Goal: Task Accomplishment & Management: Use online tool/utility

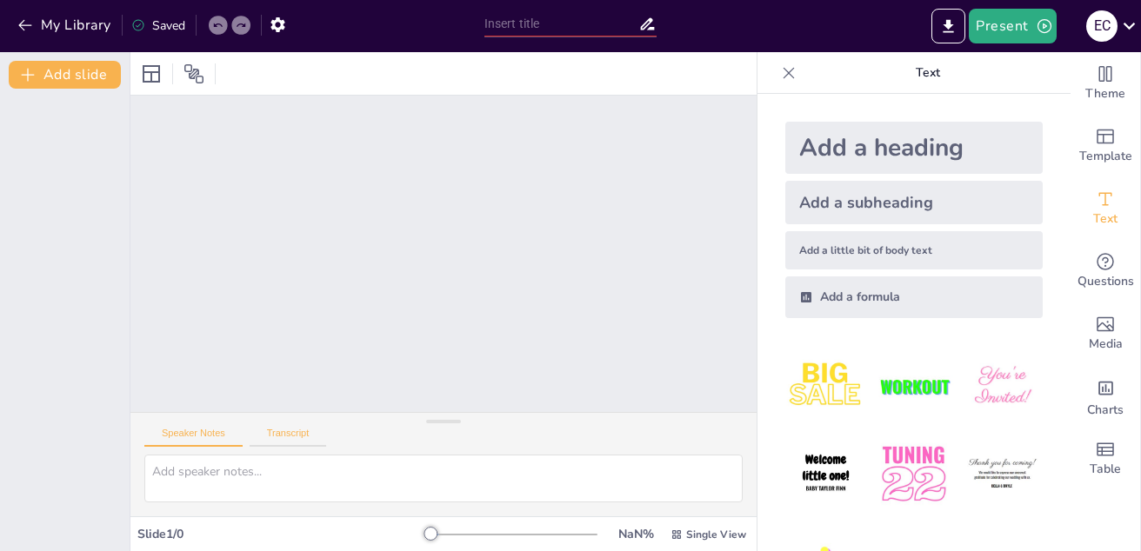
click at [294, 435] on button "Transcript" at bounding box center [288, 437] width 77 height 19
click at [208, 432] on button "Speaker Notes" at bounding box center [193, 437] width 98 height 19
click at [46, 70] on button "Add slide" at bounding box center [65, 75] width 112 height 28
click at [100, 118] on icon at bounding box center [101, 118] width 7 height 10
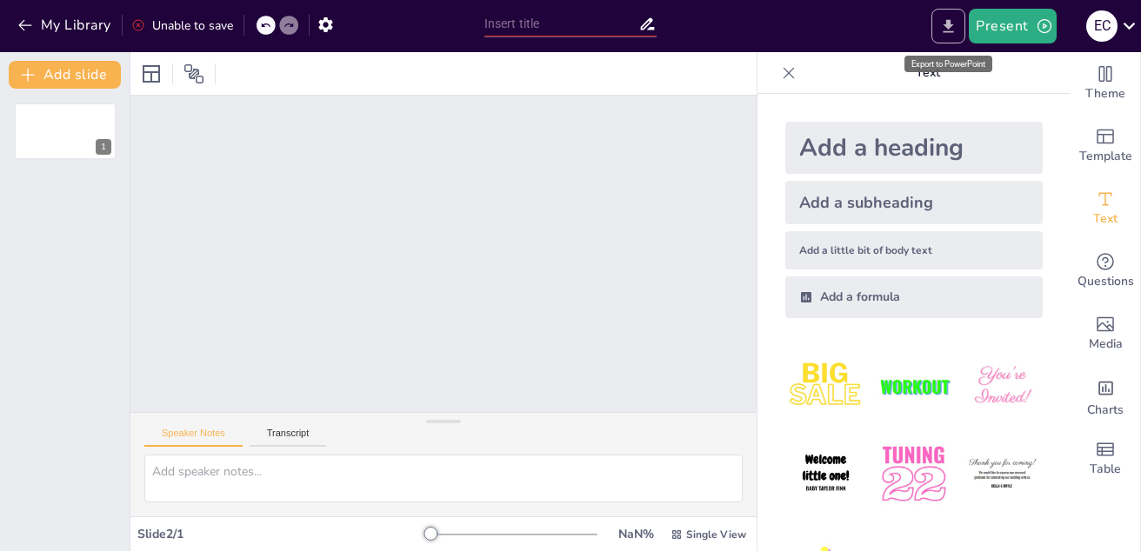
click at [953, 28] on icon "Export to PowerPoint" at bounding box center [948, 26] width 18 height 18
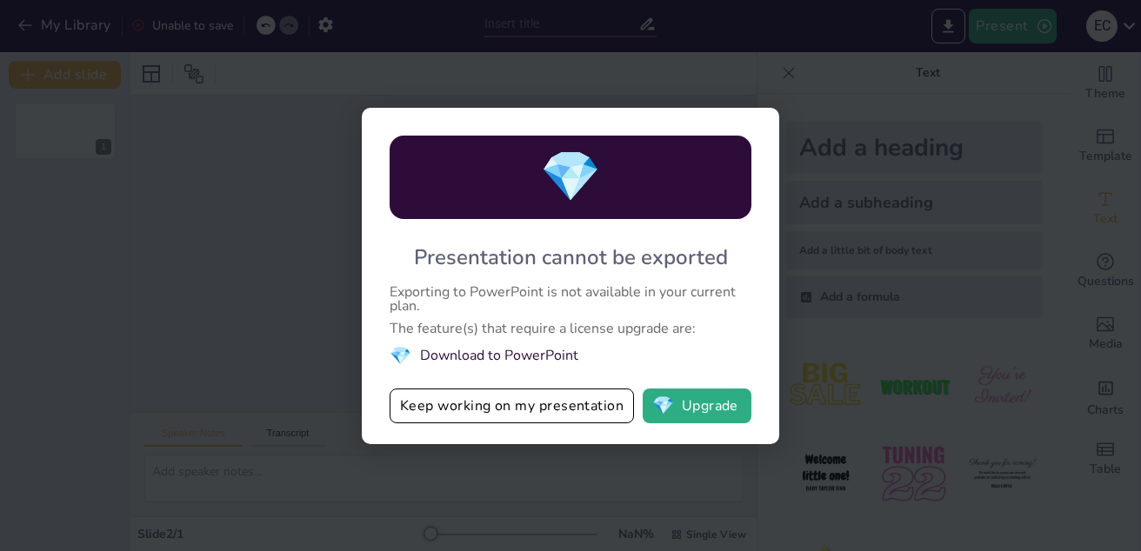
click at [678, 65] on div "💎 Presentation cannot be exported Exporting to PowerPoint is not available in y…" at bounding box center [570, 275] width 1141 height 551
click at [597, 411] on button "Keep working on my presentation" at bounding box center [512, 406] width 244 height 35
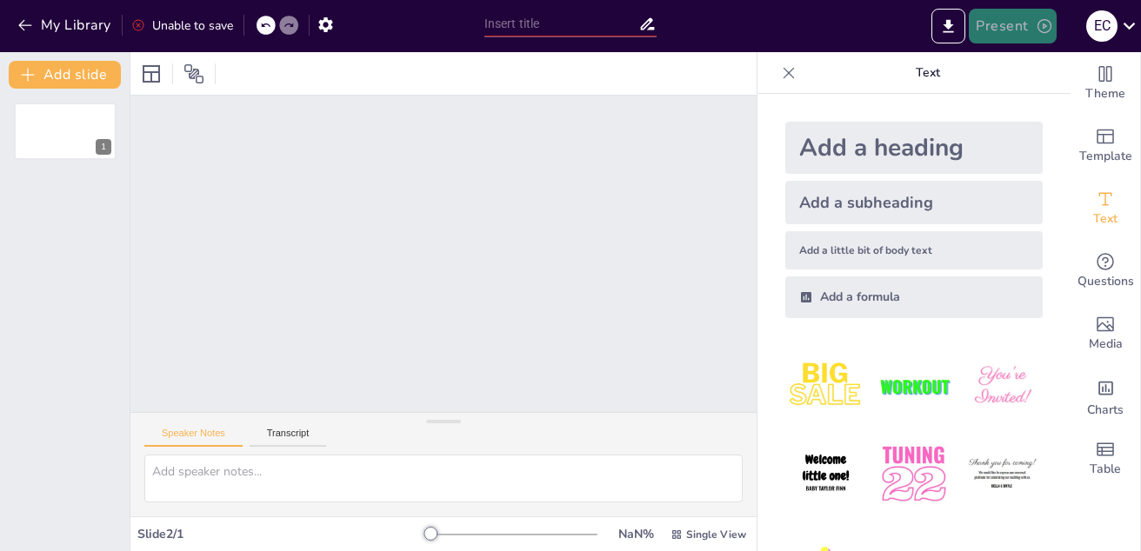
click at [997, 30] on button "Present" at bounding box center [1012, 26] width 87 height 35
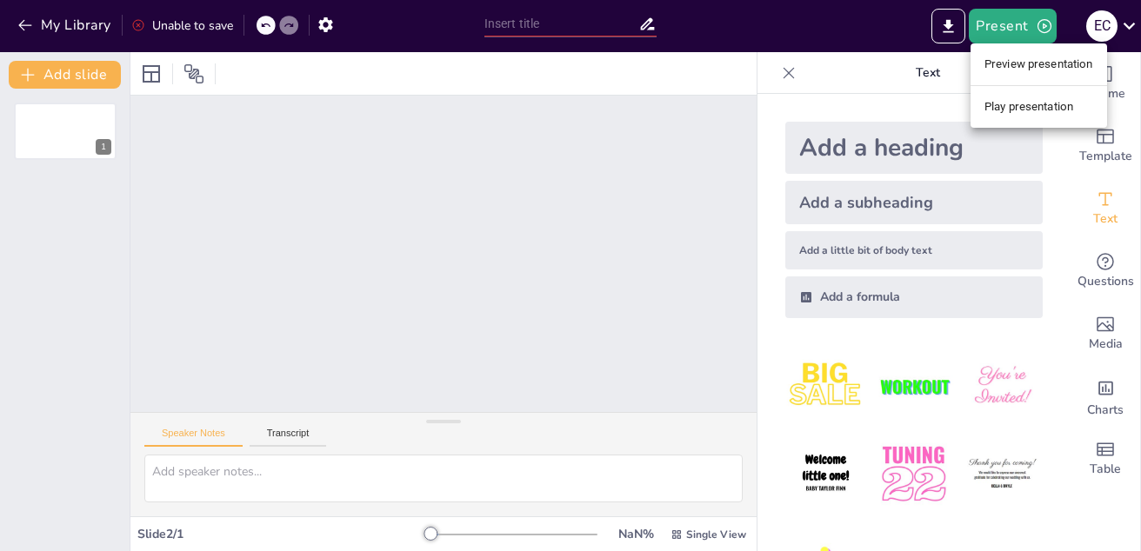
click at [1037, 110] on li "Play presentation" at bounding box center [1039, 107] width 137 height 28
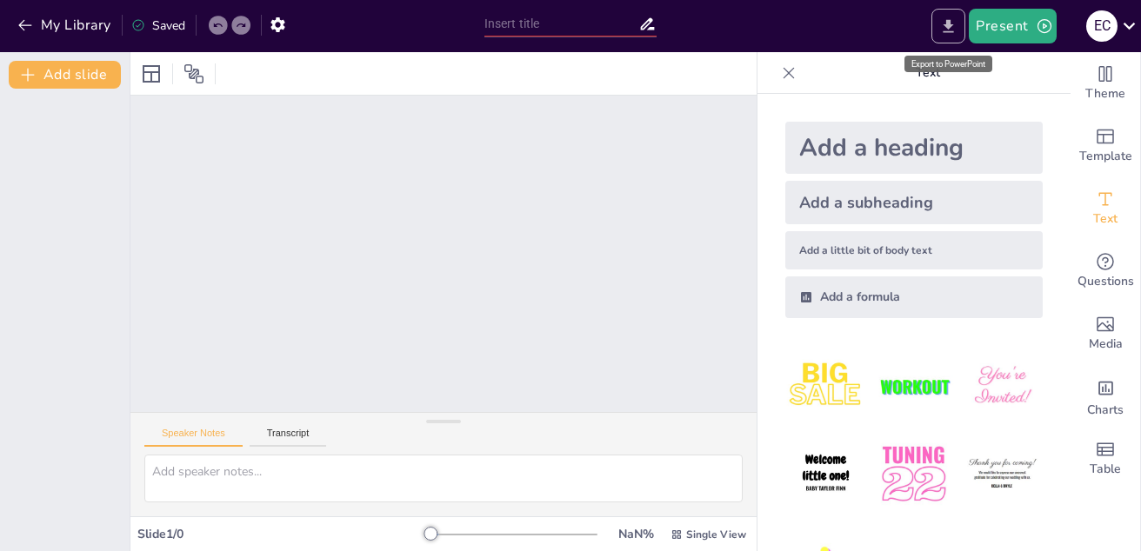
click at [952, 23] on icon "Export to PowerPoint" at bounding box center [949, 25] width 10 height 13
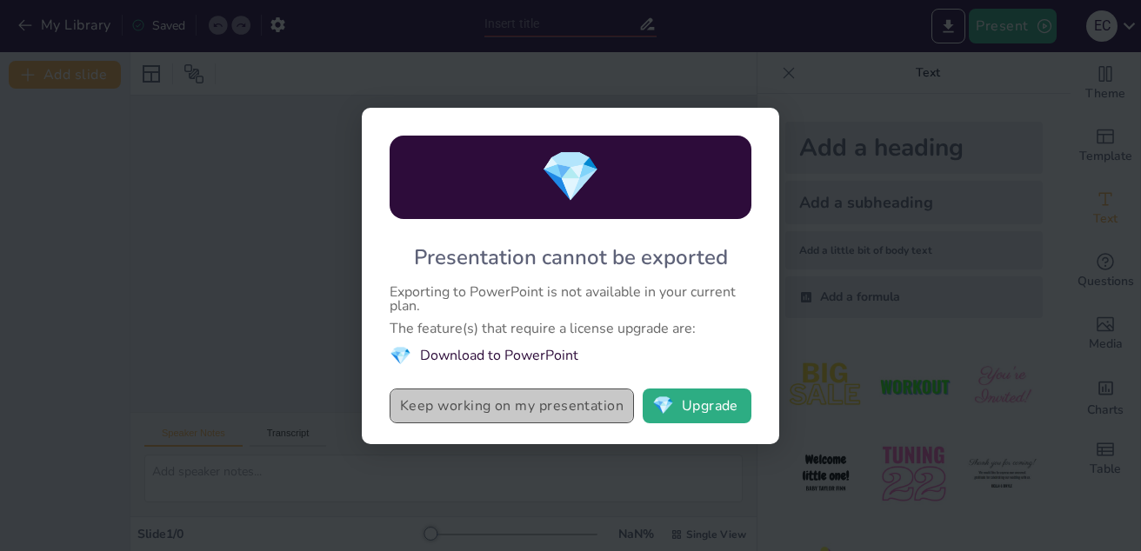
click at [551, 405] on button "Keep working on my presentation" at bounding box center [512, 406] width 244 height 35
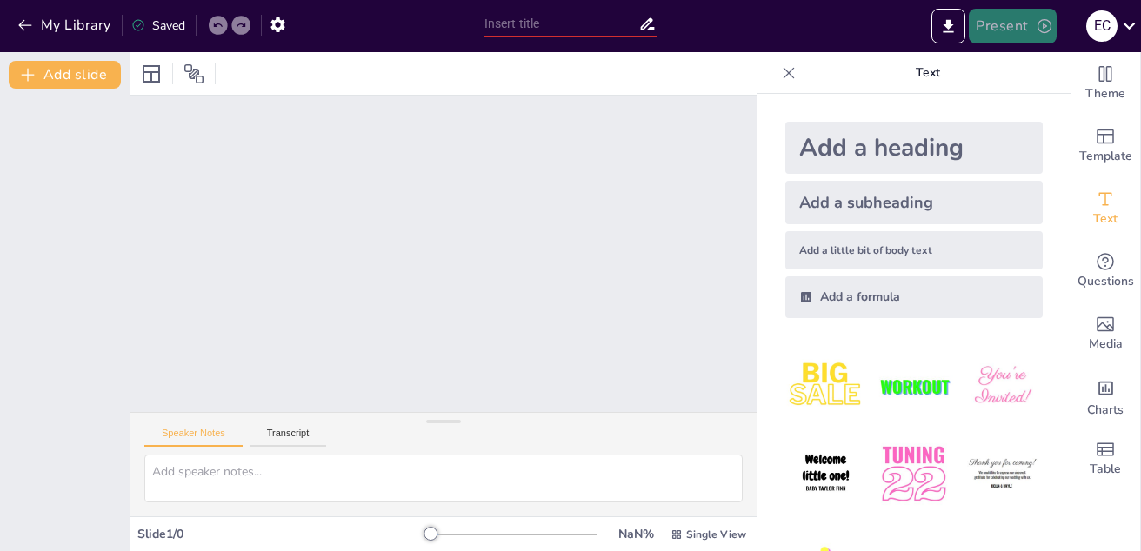
click at [1016, 26] on button "Present" at bounding box center [1012, 26] width 87 height 35
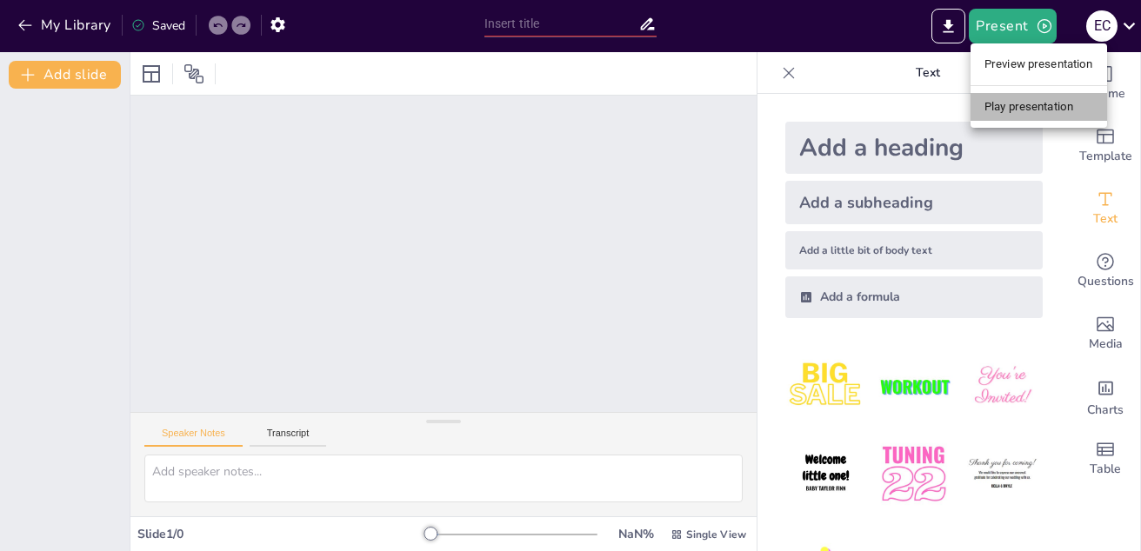
click at [1008, 106] on li "Play presentation" at bounding box center [1039, 107] width 137 height 28
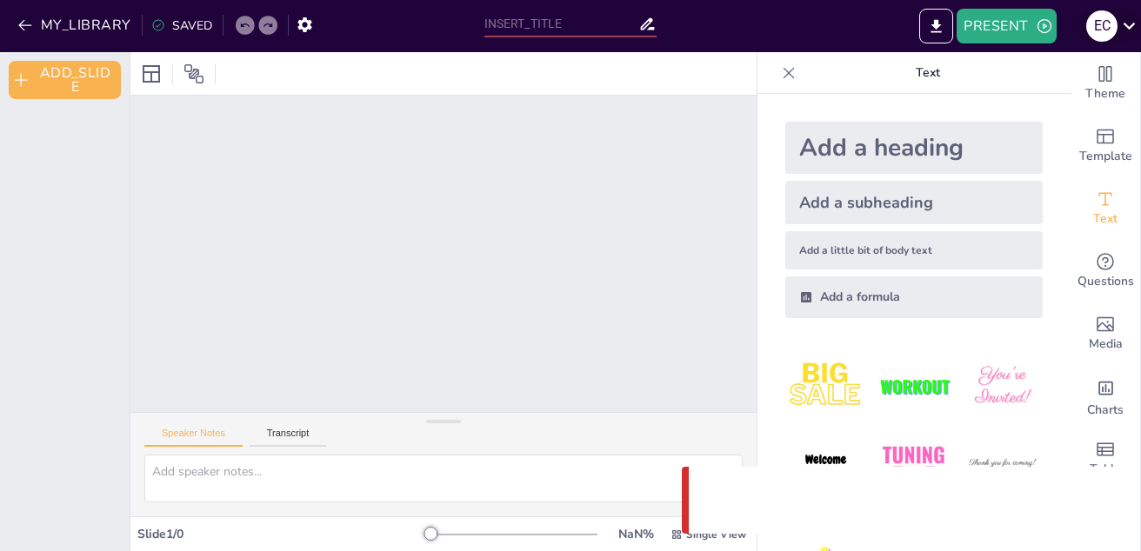
click at [1132, 26] on icon at bounding box center [1129, 26] width 12 height 7
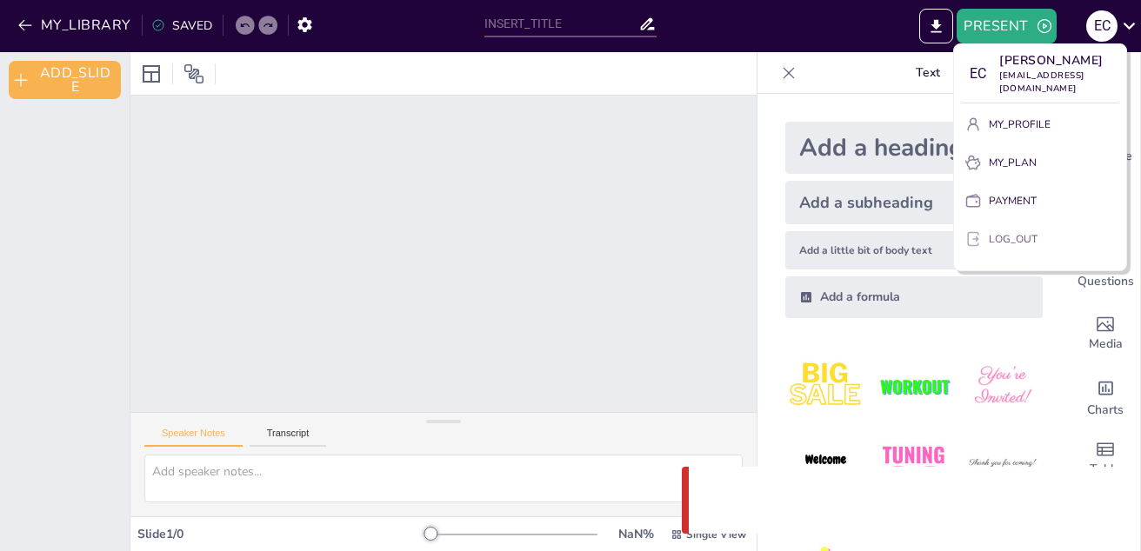
click at [1051, 243] on button "LOG_OUT" at bounding box center [1040, 239] width 158 height 28
